Goal: Task Accomplishment & Management: Manage account settings

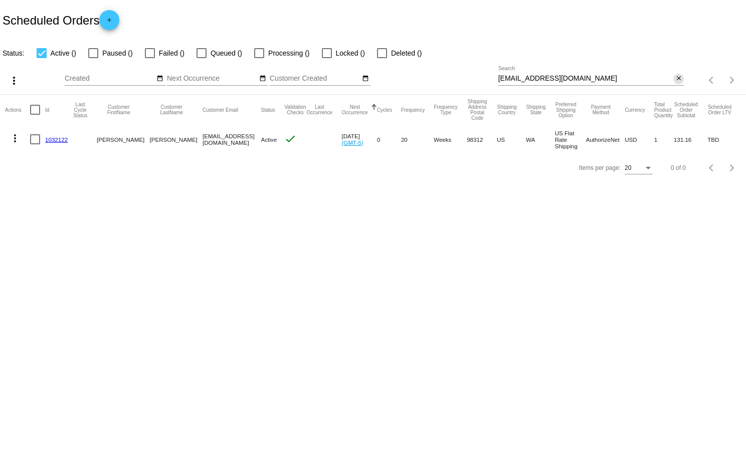
click at [679, 79] on mat-icon "close" at bounding box center [678, 79] width 7 height 8
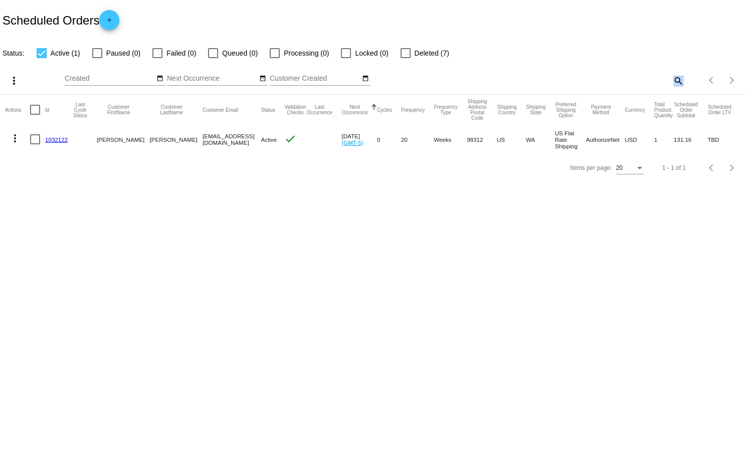
click at [679, 79] on mat-icon "search" at bounding box center [678, 81] width 12 height 16
click at [679, 79] on input "Search" at bounding box center [591, 79] width 186 height 8
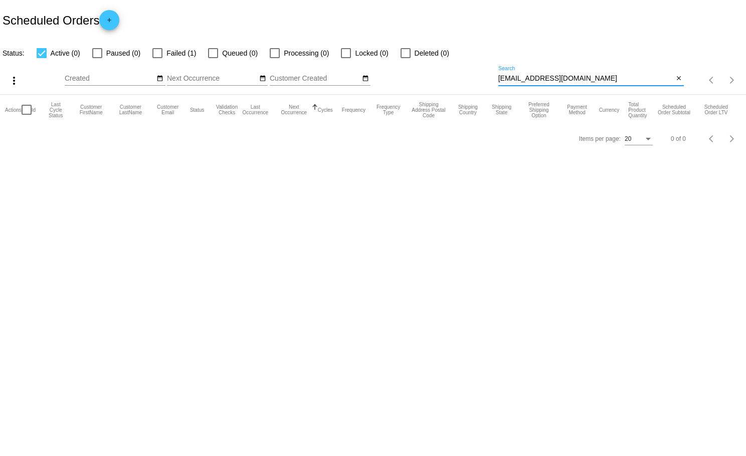
type input "[EMAIL_ADDRESS][DOMAIN_NAME]"
click at [158, 51] on div at bounding box center [157, 53] width 10 height 10
click at [157, 58] on input "Failed (1)" at bounding box center [157, 58] width 1 height 1
checkbox input "true"
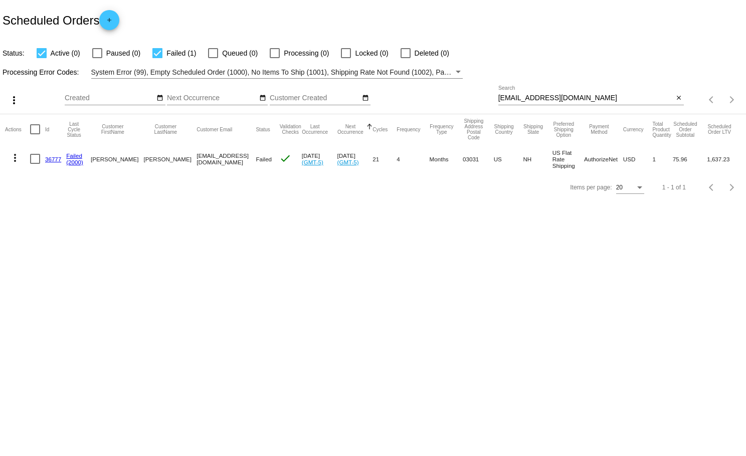
click at [53, 157] on link "36777" at bounding box center [53, 159] width 16 height 7
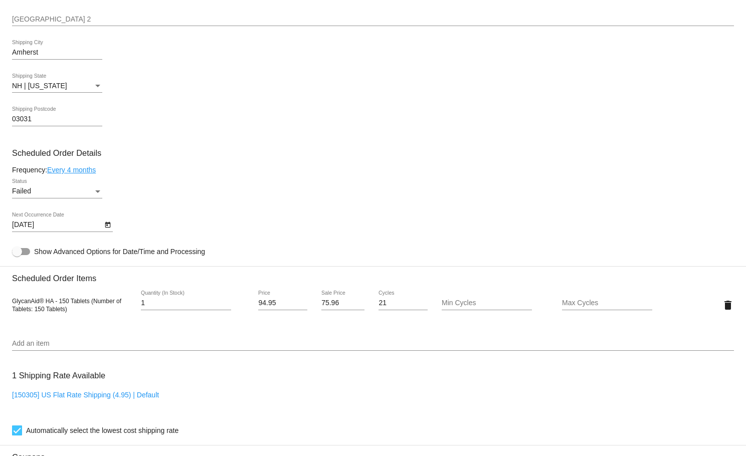
scroll to position [515, 0]
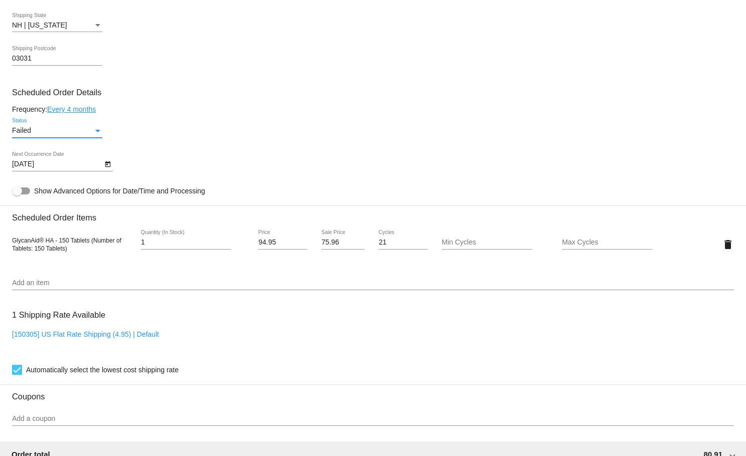
click at [97, 132] on div "Status" at bounding box center [97, 131] width 5 height 3
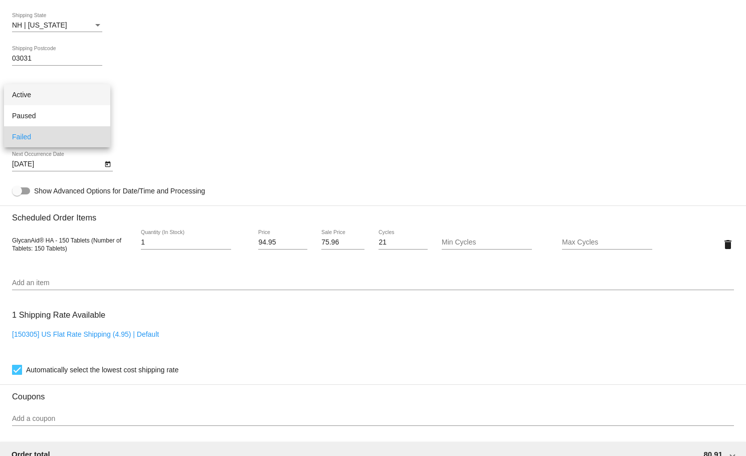
click at [18, 91] on span "Active" at bounding box center [57, 94] width 90 height 21
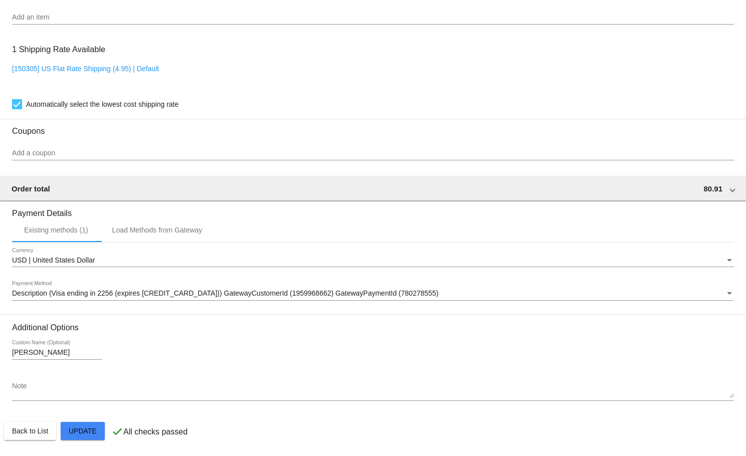
scroll to position [785, 0]
